Goal: Information Seeking & Learning: Find specific page/section

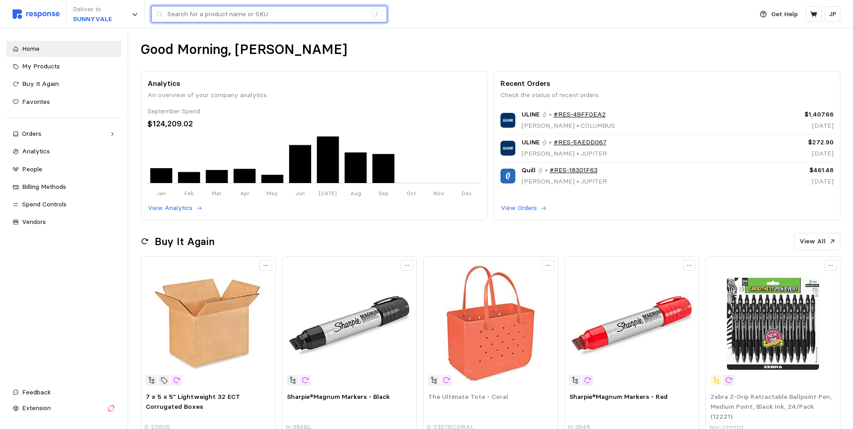
click at [185, 12] on input "text" at bounding box center [266, 14] width 199 height 16
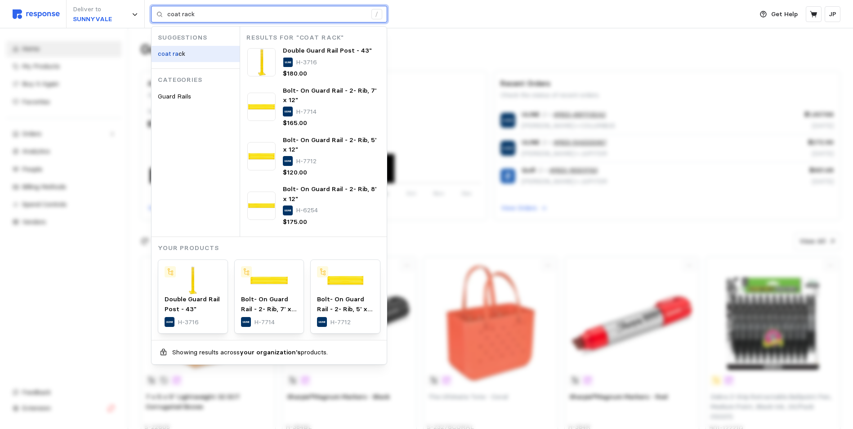
click at [172, 53] on mark "coat ra" at bounding box center [168, 53] width 21 height 8
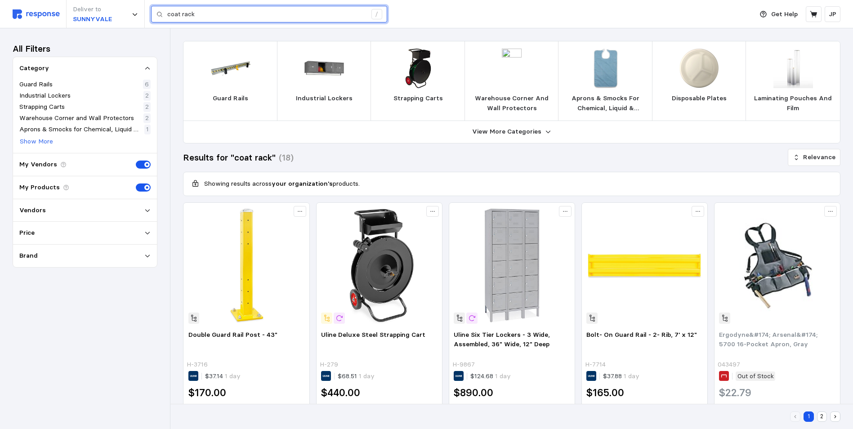
click at [220, 13] on input "coat rack" at bounding box center [266, 14] width 199 height 16
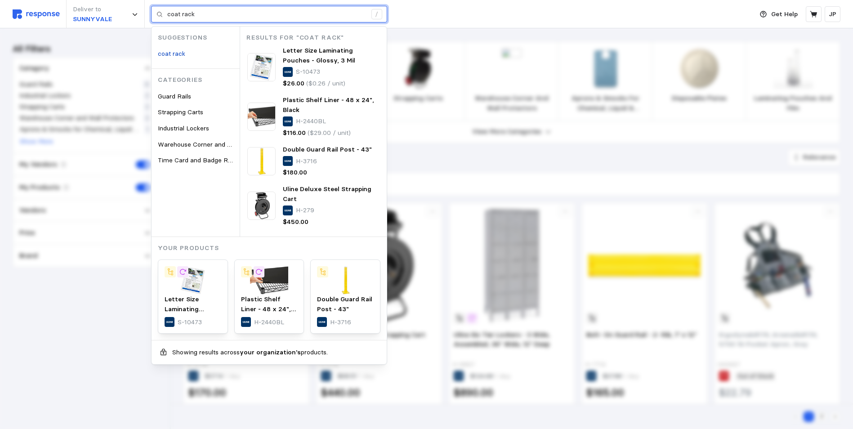
drag, startPoint x: 194, startPoint y: 14, endPoint x: 165, endPoint y: 15, distance: 29.2
click at [165, 15] on div "coat rack /" at bounding box center [269, 14] width 236 height 17
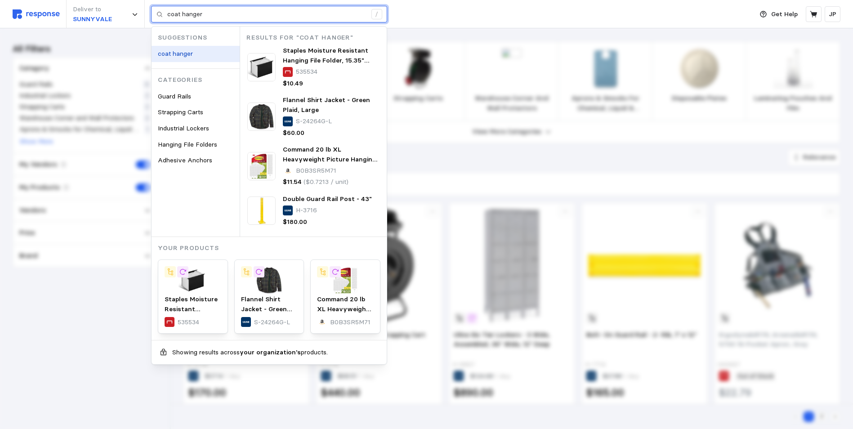
click at [175, 54] on mark "coat hanger" at bounding box center [175, 53] width 35 height 8
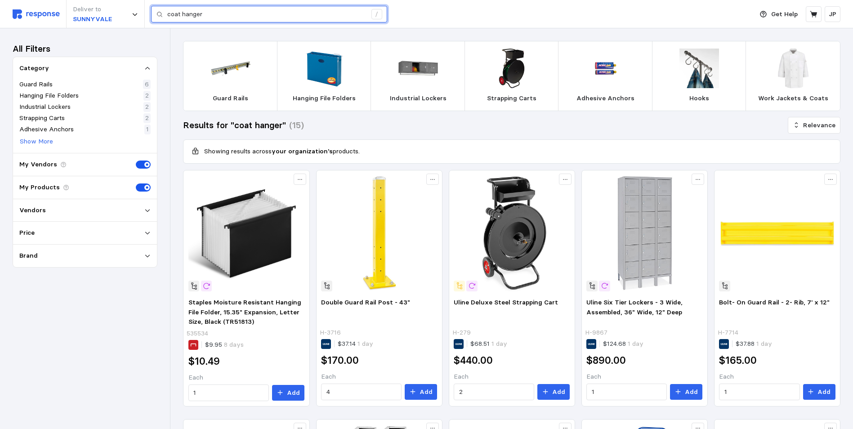
drag, startPoint x: 207, startPoint y: 12, endPoint x: 162, endPoint y: 19, distance: 45.5
click at [162, 19] on div "coat hanger /" at bounding box center [269, 14] width 236 height 17
type input "coat"
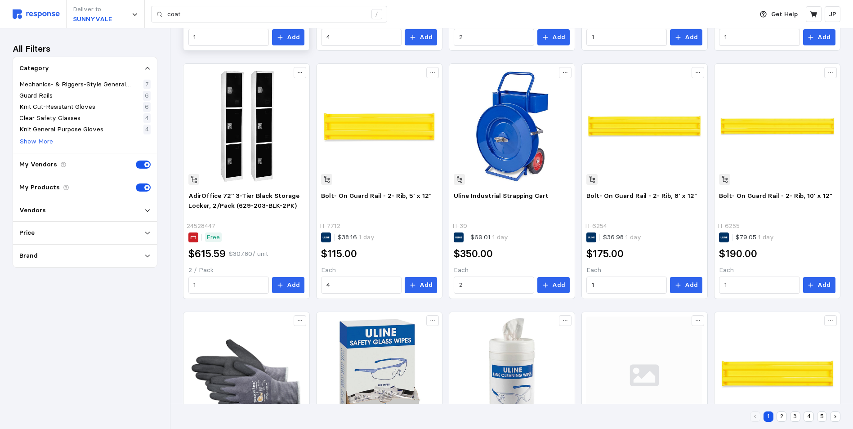
scroll to position [227, 0]
